Goal: Find specific page/section: Find specific page/section

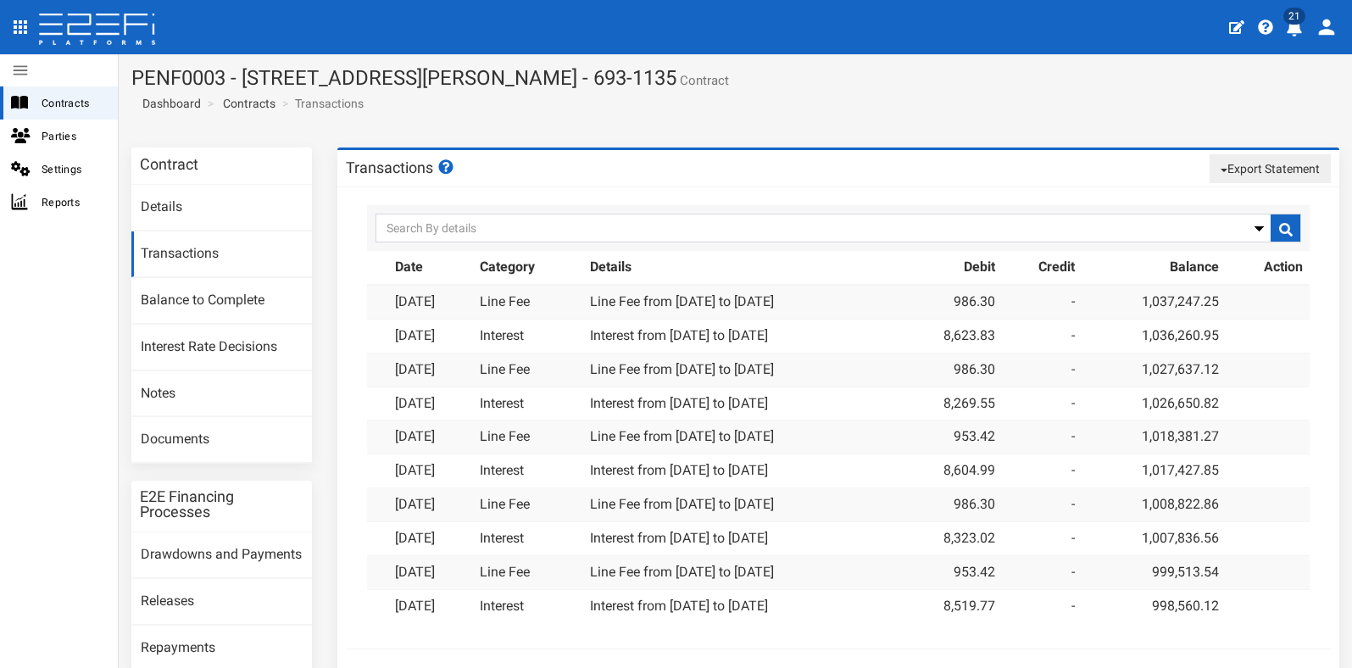
click at [230, 252] on link "Transactions" at bounding box center [221, 254] width 181 height 46
click at [75, 105] on span "Contracts" at bounding box center [73, 102] width 63 height 19
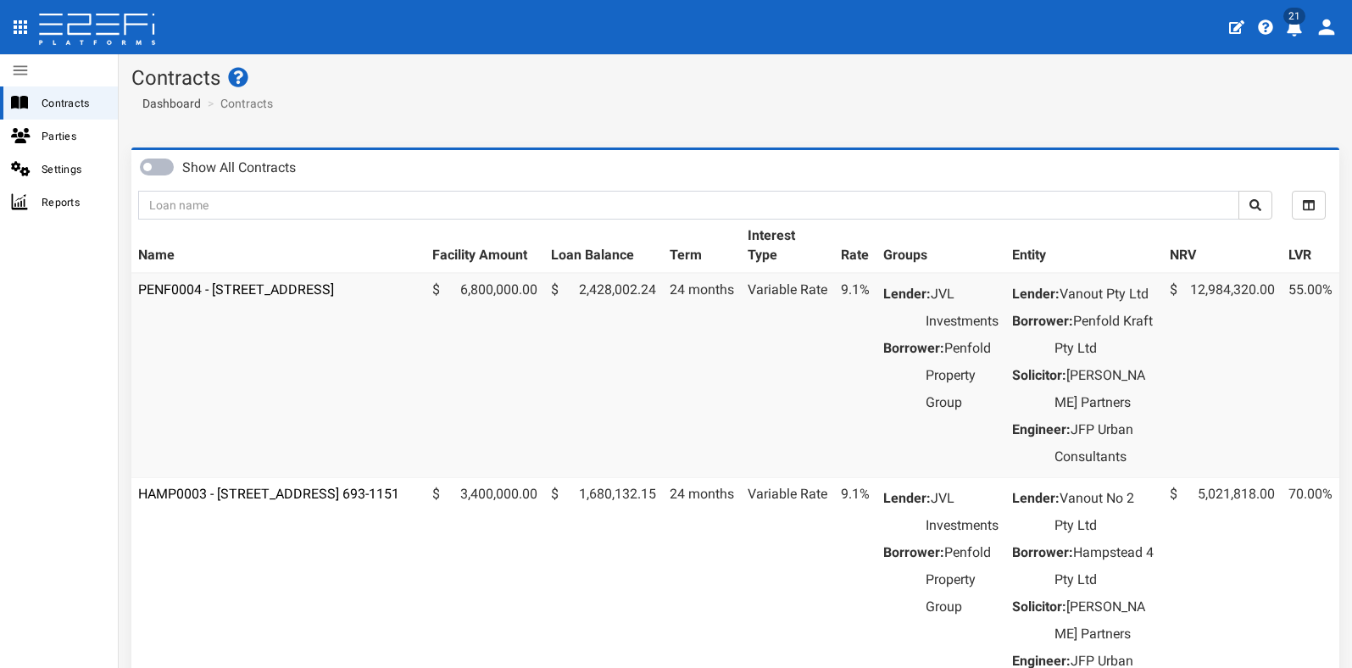
scroll to position [462, 0]
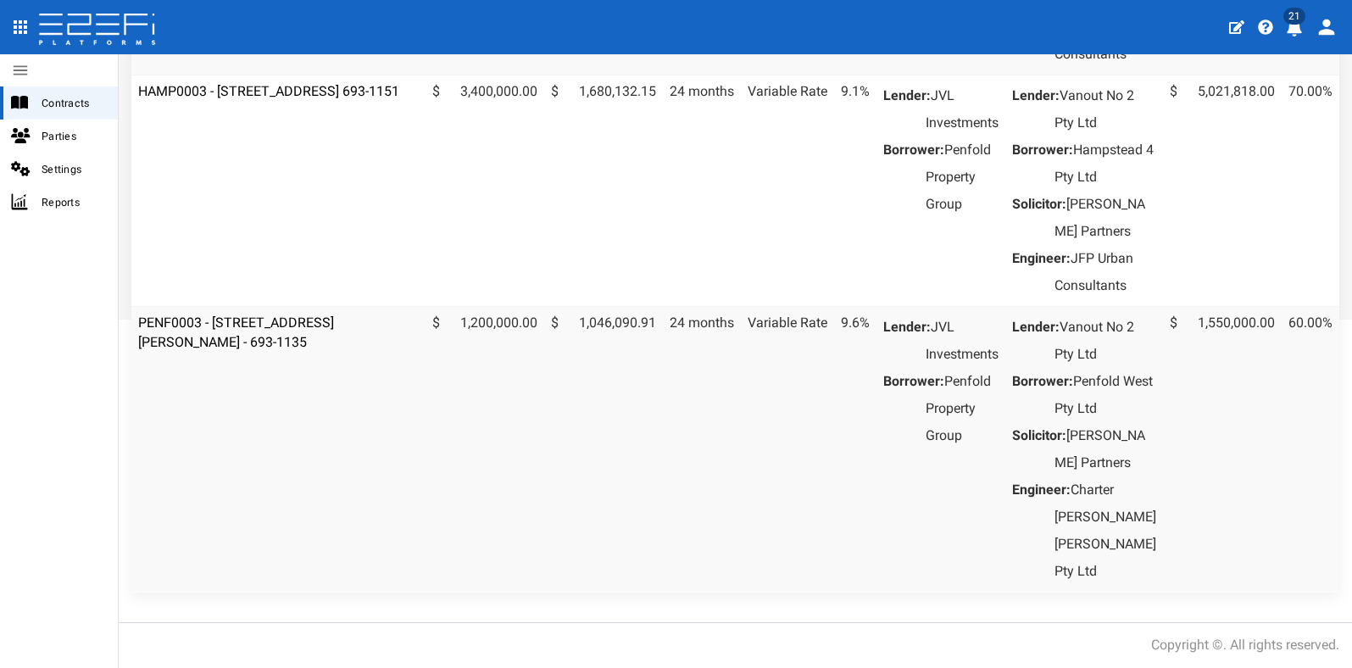
click at [342, 381] on td "PENF0003 - [STREET_ADDRESS][PERSON_NAME] - 693-1135" at bounding box center [278, 449] width 294 height 286
click at [334, 350] on link "PENF0003 - [STREET_ADDRESS][PERSON_NAME] - 693-1135" at bounding box center [236, 332] width 196 height 36
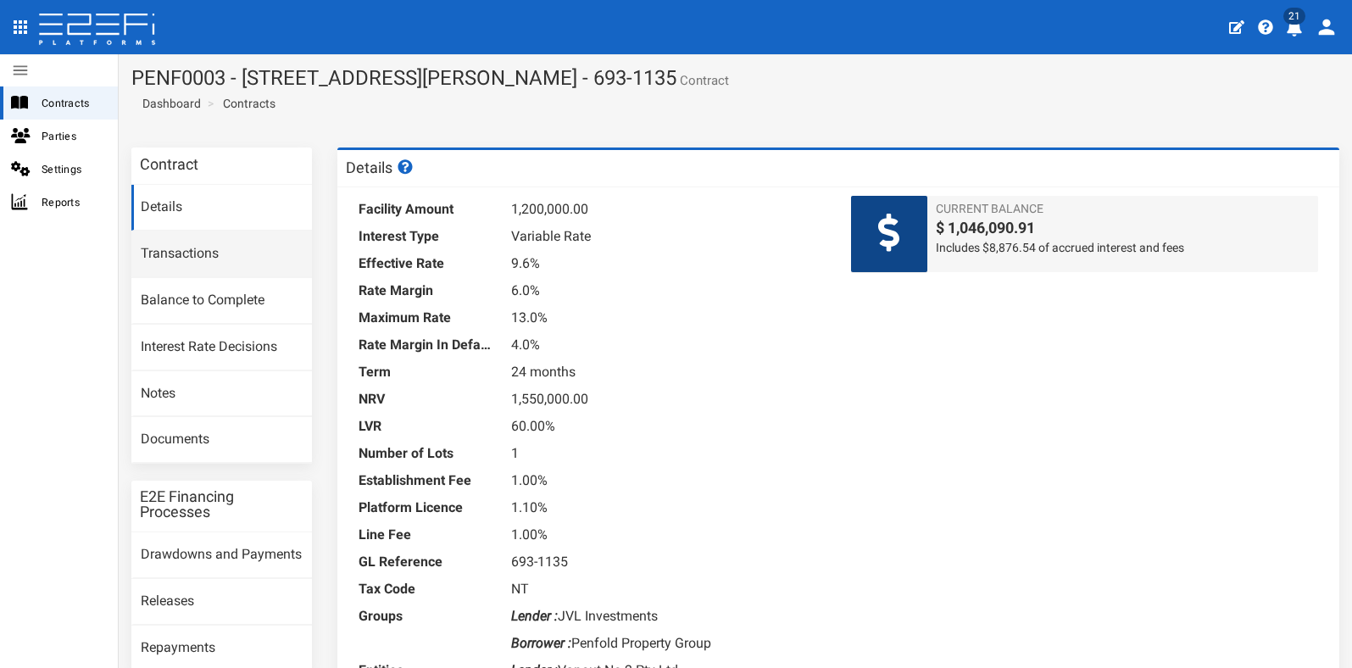
click at [175, 258] on link "Transactions" at bounding box center [221, 254] width 181 height 46
